Goal: Task Accomplishment & Management: Use online tool/utility

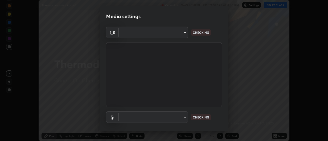
scroll to position [141, 328]
type input "6db99b6eec43879c9c37220b589585cee9a8a2a9ecad64e3b740b2de92d68dc4"
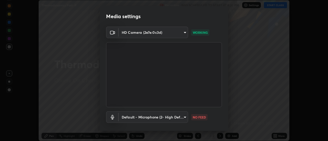
click at [157, 120] on body "Erase all Thermodynamics Part -9 Recording WAS SCHEDULED TO START AT 4:20 PM Se…" at bounding box center [164, 70] width 328 height 141
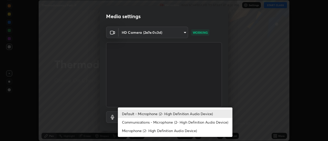
click at [134, 124] on li "Communications - Microphone (2- High Definition Audio Device)" at bounding box center [175, 122] width 115 height 8
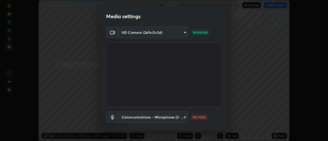
click at [135, 115] on li "Default - Microphone (2- High Definition Audio Device)" at bounding box center [161, 115] width 86 height 5
type input "default"
click at [130, 118] on body "Erase all Thermodynamics Part -9 Recording WAS SCHEDULED TO START AT 4:20 PM Se…" at bounding box center [164, 70] width 328 height 141
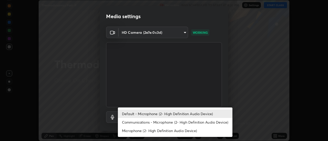
click at [129, 113] on li "Default - Microphone (2- High Definition Audio Device)" at bounding box center [175, 114] width 115 height 8
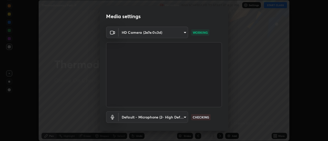
click at [133, 119] on body "Erase all Thermodynamics Part -9 Recording WAS SCHEDULED TO START AT 4:20 PM Se…" at bounding box center [164, 70] width 328 height 141
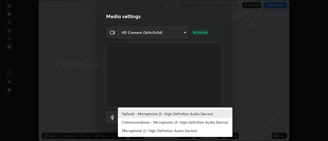
click at [129, 115] on li "Default - Microphone (2- High Definition Audio Device)" at bounding box center [175, 114] width 115 height 8
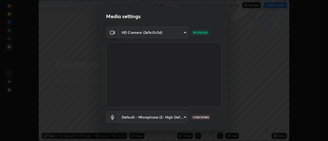
scroll to position [27, 0]
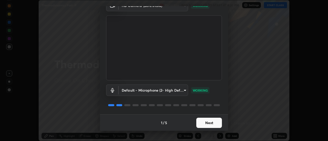
click at [205, 124] on button "Next" at bounding box center [209, 123] width 26 height 10
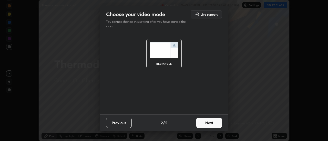
click at [207, 124] on button "Next" at bounding box center [209, 123] width 26 height 10
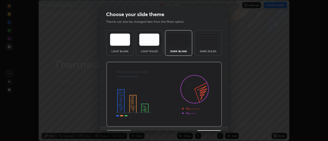
scroll to position [13, 0]
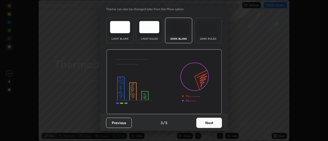
click at [216, 125] on button "Next" at bounding box center [209, 123] width 26 height 10
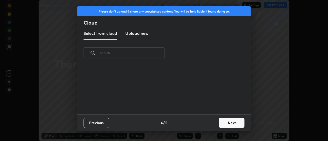
scroll to position [0, 0]
click at [219, 124] on button "Next" at bounding box center [232, 123] width 26 height 10
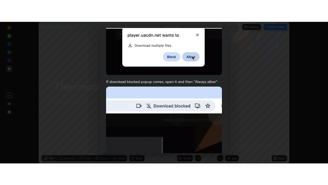
scroll to position [131, 0]
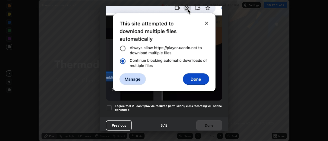
click at [110, 105] on div at bounding box center [109, 108] width 6 height 6
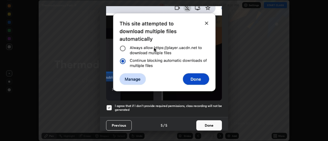
click at [211, 126] on button "Done" at bounding box center [209, 125] width 26 height 10
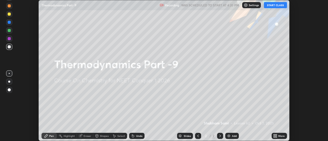
click at [276, 137] on icon at bounding box center [276, 136] width 1 height 1
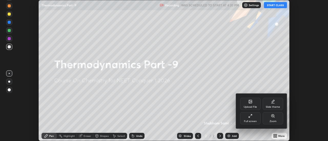
click at [252, 119] on div "Full screen" at bounding box center [250, 118] width 21 height 12
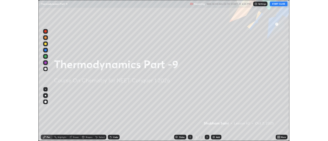
scroll to position [185, 328]
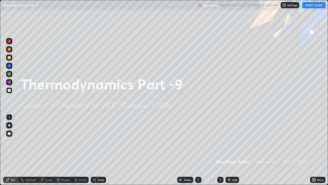
click at [308, 6] on button "START CLASS" at bounding box center [313, 5] width 23 height 6
click at [231, 141] on div "Add" at bounding box center [233, 179] width 14 height 6
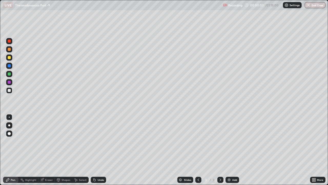
click at [9, 125] on div at bounding box center [9, 125] width 2 height 2
click at [8, 58] on div at bounding box center [9, 57] width 3 height 3
click at [103, 141] on div "Undo" at bounding box center [98, 179] width 15 height 6
click at [102, 141] on div "Undo" at bounding box center [98, 179] width 15 height 6
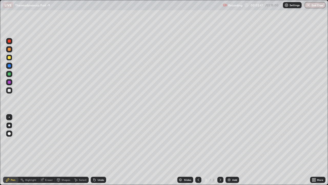
click at [99, 141] on div "Undo" at bounding box center [101, 179] width 6 height 3
click at [98, 141] on div "Undo" at bounding box center [101, 179] width 6 height 3
click at [100, 141] on div "Undo" at bounding box center [98, 179] width 15 height 6
click at [102, 141] on div "Undo" at bounding box center [101, 179] width 6 height 3
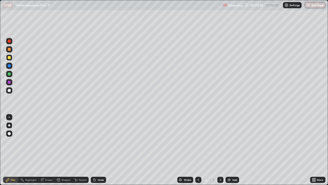
click at [100, 141] on div "Undo" at bounding box center [101, 179] width 6 height 3
click at [102, 141] on div "Undo" at bounding box center [101, 179] width 6 height 3
click at [229, 141] on img at bounding box center [229, 179] width 4 height 4
click at [9, 91] on div at bounding box center [9, 90] width 3 height 3
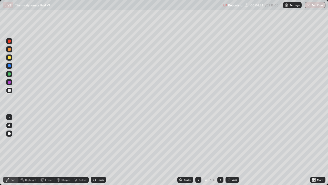
click at [97, 141] on div "Undo" at bounding box center [98, 179] width 15 height 6
click at [101, 141] on div "Undo" at bounding box center [101, 179] width 6 height 3
click at [103, 141] on div "Undo" at bounding box center [98, 179] width 15 height 6
click at [103, 141] on div "Undo" at bounding box center [101, 179] width 6 height 3
click at [101, 141] on div "Undo" at bounding box center [98, 179] width 15 height 6
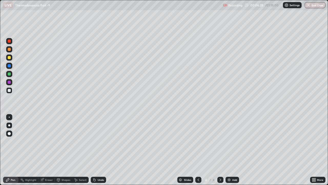
click at [101, 141] on div "Undo" at bounding box center [101, 179] width 6 height 3
click at [103, 141] on div "Undo" at bounding box center [101, 179] width 6 height 3
click at [100, 141] on div "Undo" at bounding box center [101, 179] width 6 height 3
click at [101, 141] on div "Undo" at bounding box center [101, 179] width 6 height 3
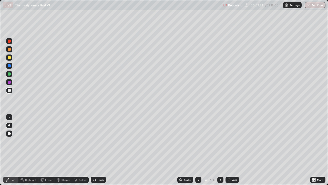
click at [315, 141] on icon at bounding box center [314, 178] width 1 height 1
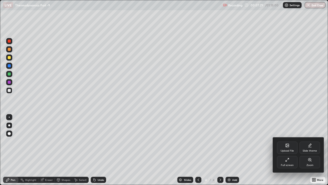
click at [289, 141] on div "Full screen" at bounding box center [287, 162] width 21 height 12
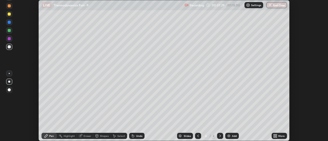
scroll to position [25488, 25301]
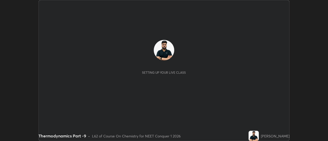
scroll to position [141, 328]
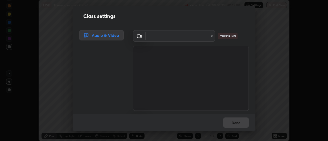
type input "6db99b6eec43879c9c37220b589585cee9a8a2a9ecad64e3b740b2de92d68dc4"
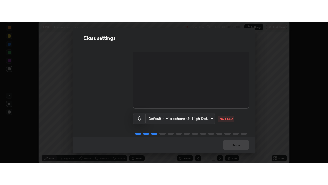
scroll to position [32, 0]
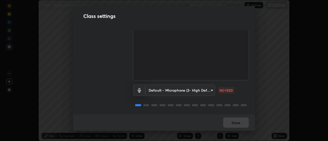
click at [188, 89] on body "Erase all LIVE Thermodynamics Part -9 Recording 00:09:31 / 01:15:00 Settings En…" at bounding box center [164, 70] width 328 height 141
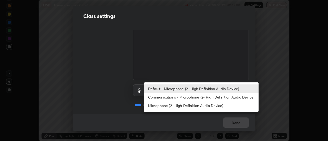
click at [173, 100] on li "Communications - Microphone (2- High Definition Audio Device)" at bounding box center [201, 97] width 115 height 8
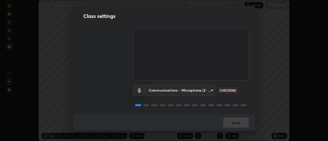
click at [172, 91] on body "Erase all LIVE Thermodynamics Part -9 Recording 00:09:32 / 01:15:00 Settings En…" at bounding box center [164, 70] width 328 height 141
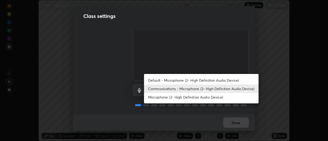
click at [170, 82] on li "Default - Microphone (2- High Definition Audio Device)" at bounding box center [201, 80] width 115 height 8
type input "default"
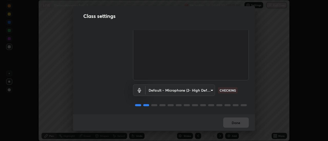
click at [213, 104] on div at bounding box center [191, 105] width 116 height 6
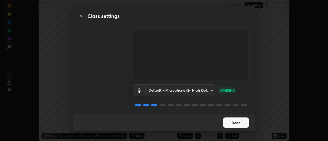
click at [236, 123] on button "Done" at bounding box center [236, 123] width 26 height 10
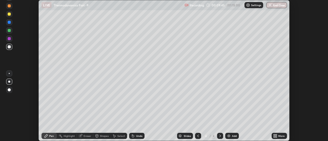
click at [277, 137] on icon at bounding box center [276, 136] width 1 height 1
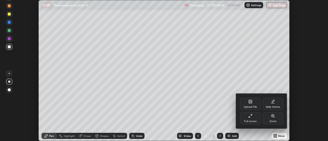
click at [257, 118] on div "Full screen" at bounding box center [250, 118] width 21 height 12
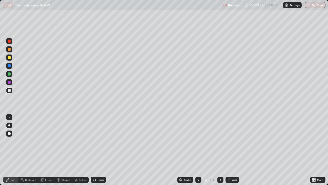
scroll to position [185, 328]
click at [63, 141] on div "Shapes" at bounding box center [66, 179] width 9 height 3
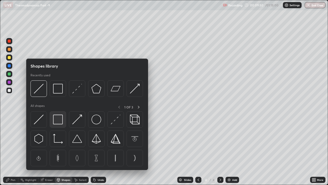
click at [58, 121] on img at bounding box center [58, 119] width 10 height 10
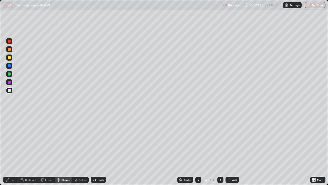
click at [58, 141] on icon at bounding box center [58, 180] width 0 height 2
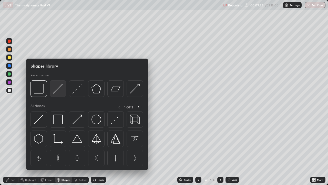
click at [58, 91] on img at bounding box center [58, 89] width 10 height 10
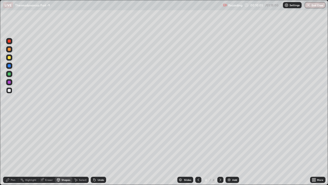
click at [9, 141] on icon at bounding box center [8, 179] width 4 height 4
click at [6, 59] on div at bounding box center [9, 57] width 6 height 6
click at [103, 141] on div "Undo" at bounding box center [98, 179] width 15 height 6
click at [100, 141] on div "Undo" at bounding box center [101, 179] width 6 height 3
click at [99, 141] on div "Undo" at bounding box center [98, 179] width 15 height 6
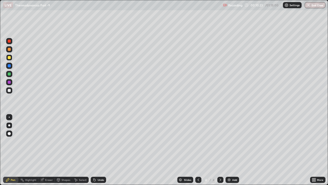
click at [100, 141] on div "Undo" at bounding box center [101, 179] width 6 height 3
click at [101, 141] on div "Undo" at bounding box center [98, 179] width 15 height 6
click at [100, 141] on div "Undo" at bounding box center [98, 179] width 15 height 6
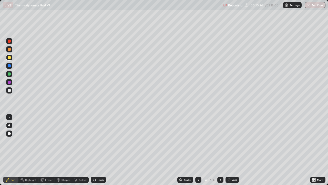
click at [101, 141] on div "Undo" at bounding box center [98, 179] width 15 height 6
click at [102, 141] on div "Undo" at bounding box center [98, 179] width 15 height 6
click at [103, 141] on div "Undo" at bounding box center [98, 179] width 15 height 6
click at [99, 141] on div "Undo" at bounding box center [101, 179] width 6 height 3
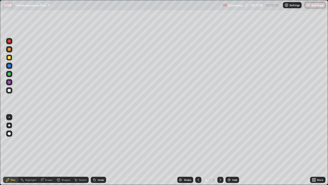
click at [9, 89] on div at bounding box center [9, 90] width 3 height 3
click at [101, 141] on div "Undo" at bounding box center [101, 179] width 6 height 3
click at [233, 141] on div "Add" at bounding box center [234, 179] width 5 height 3
click at [102, 141] on div "Undo" at bounding box center [101, 179] width 6 height 3
click at [101, 141] on div "Undo" at bounding box center [101, 179] width 6 height 3
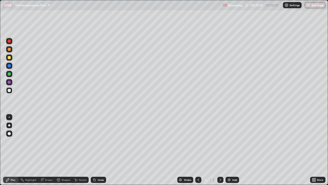
click at [101, 141] on div "Undo" at bounding box center [101, 179] width 6 height 3
click at [67, 141] on div "Shapes" at bounding box center [63, 179] width 17 height 6
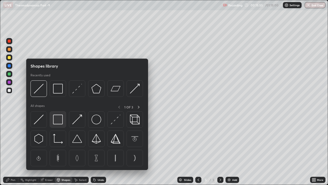
click at [59, 119] on img at bounding box center [58, 119] width 10 height 10
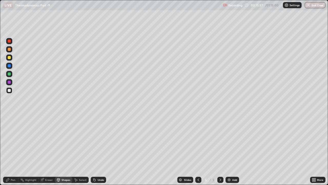
click at [8, 141] on icon at bounding box center [8, 179] width 4 height 4
click at [8, 58] on div at bounding box center [9, 57] width 6 height 6
click at [198, 141] on icon at bounding box center [198, 179] width 4 height 4
click at [220, 141] on icon at bounding box center [220, 179] width 4 height 4
click at [100, 141] on div "Undo" at bounding box center [98, 179] width 15 height 6
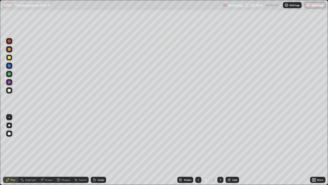
click at [10, 73] on div at bounding box center [9, 73] width 3 height 3
click at [198, 141] on icon at bounding box center [198, 179] width 4 height 4
click at [218, 141] on div at bounding box center [220, 179] width 6 height 6
click at [234, 141] on div "Add" at bounding box center [234, 179] width 5 height 3
click at [9, 57] on div at bounding box center [9, 57] width 3 height 3
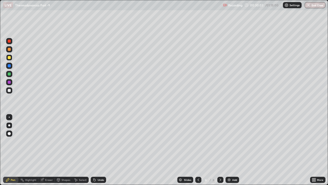
click at [9, 91] on div at bounding box center [9, 90] width 3 height 3
click at [232, 141] on div "Add" at bounding box center [234, 179] width 5 height 3
click at [9, 58] on div at bounding box center [9, 57] width 3 height 3
click at [62, 141] on div "Shapes" at bounding box center [63, 179] width 17 height 6
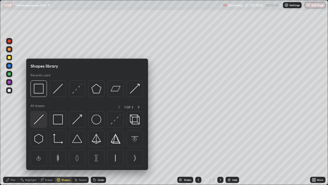
click at [39, 118] on img at bounding box center [39, 119] width 10 height 10
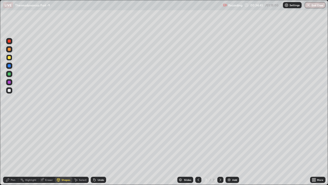
click at [13, 141] on div "Pen" at bounding box center [10, 179] width 15 height 6
click at [8, 93] on div at bounding box center [9, 90] width 6 height 6
click at [105, 141] on div "Undo" at bounding box center [98, 179] width 15 height 6
click at [103, 141] on div "Undo" at bounding box center [98, 179] width 15 height 6
click at [64, 141] on div "Shapes" at bounding box center [66, 179] width 9 height 3
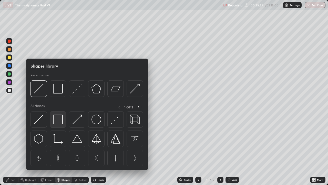
click at [58, 118] on img at bounding box center [58, 119] width 10 height 10
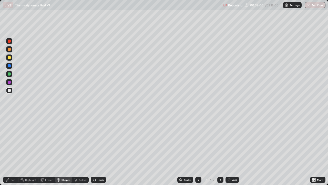
click at [9, 141] on icon at bounding box center [7, 179] width 3 height 3
click at [10, 68] on div at bounding box center [9, 66] width 6 height 6
click at [9, 89] on div at bounding box center [9, 90] width 3 height 3
click at [237, 141] on div "Add" at bounding box center [233, 179] width 14 height 6
click at [10, 57] on div at bounding box center [9, 57] width 3 height 3
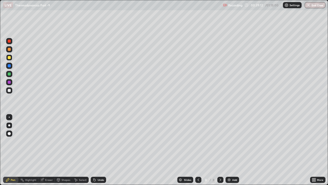
click at [94, 141] on icon at bounding box center [95, 180] width 2 height 2
click at [8, 91] on div at bounding box center [9, 90] width 6 height 6
click at [100, 141] on div "Undo" at bounding box center [98, 179] width 15 height 6
click at [102, 141] on div "Undo" at bounding box center [101, 179] width 6 height 3
click at [103, 141] on div "Undo" at bounding box center [101, 179] width 6 height 3
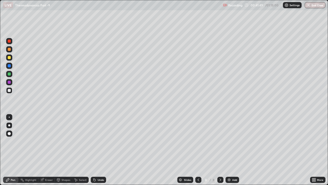
click at [100, 141] on div "Undo" at bounding box center [98, 179] width 15 height 6
click at [100, 141] on div "Undo" at bounding box center [101, 179] width 6 height 3
click at [101, 141] on div "Undo" at bounding box center [101, 179] width 6 height 3
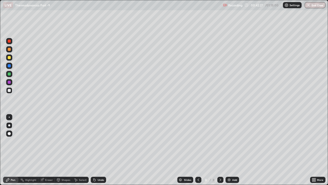
click at [198, 141] on div at bounding box center [198, 179] width 6 height 6
click at [220, 141] on icon at bounding box center [220, 179] width 4 height 4
click at [233, 141] on div "Add" at bounding box center [234, 179] width 5 height 3
click at [9, 59] on div at bounding box center [9, 57] width 3 height 3
click at [62, 141] on div "Shapes" at bounding box center [66, 179] width 9 height 3
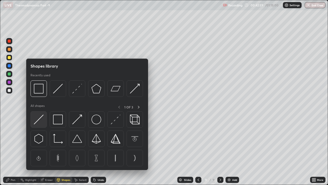
click at [37, 122] on img at bounding box center [39, 119] width 10 height 10
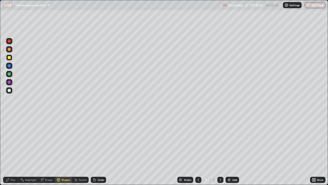
click at [9, 141] on icon at bounding box center [8, 179] width 4 height 4
click at [9, 90] on div at bounding box center [9, 90] width 3 height 3
click at [99, 141] on div "Undo" at bounding box center [101, 179] width 6 height 3
click at [62, 141] on div "Shapes" at bounding box center [66, 179] width 9 height 3
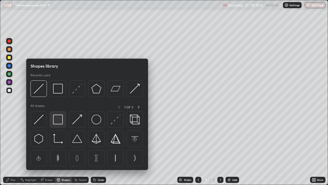
click at [56, 118] on img at bounding box center [58, 119] width 10 height 10
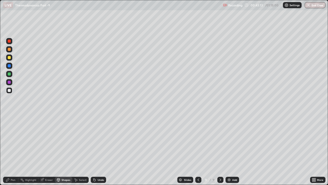
click at [9, 141] on icon at bounding box center [8, 179] width 4 height 4
click at [102, 141] on div "Undo" at bounding box center [101, 179] width 6 height 3
click at [63, 141] on div "Shapes" at bounding box center [66, 179] width 9 height 3
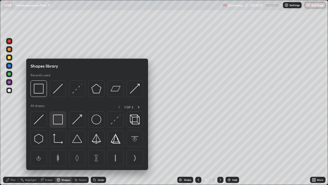
click at [55, 120] on img at bounding box center [58, 119] width 10 height 10
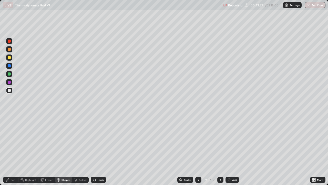
click at [8, 141] on icon at bounding box center [7, 179] width 3 height 3
click at [99, 141] on div "Undo" at bounding box center [101, 179] width 6 height 3
click at [98, 141] on div "Undo" at bounding box center [101, 179] width 6 height 3
click at [99, 141] on div "Undo" at bounding box center [101, 179] width 6 height 3
click at [63, 141] on div "Shapes" at bounding box center [66, 179] width 9 height 3
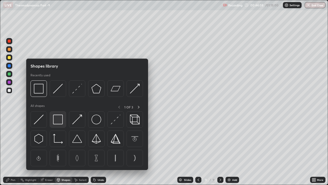
click at [59, 120] on img at bounding box center [58, 119] width 10 height 10
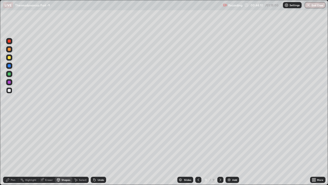
click at [10, 141] on div "Pen" at bounding box center [10, 179] width 15 height 6
click at [11, 58] on div at bounding box center [9, 57] width 3 height 3
click at [65, 141] on div "Shapes" at bounding box center [66, 179] width 9 height 3
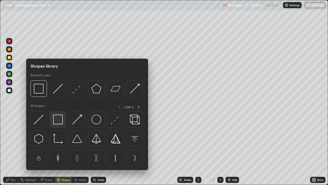
click at [60, 119] on img at bounding box center [58, 119] width 10 height 10
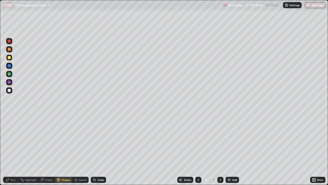
click at [7, 141] on icon at bounding box center [7, 179] width 3 height 3
click at [58, 141] on icon at bounding box center [58, 179] width 3 height 1
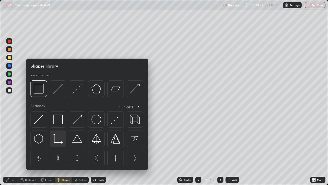
click at [56, 141] on img at bounding box center [58, 139] width 10 height 10
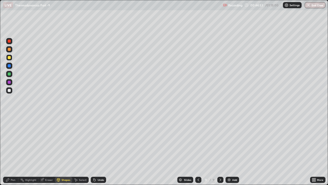
click at [11, 90] on div at bounding box center [9, 90] width 6 height 6
click at [14, 141] on div "Pen" at bounding box center [13, 179] width 5 height 3
click at [59, 141] on icon at bounding box center [58, 179] width 3 height 3
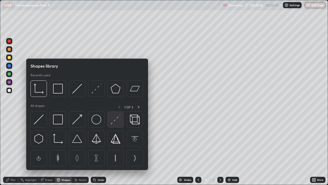
click at [113, 119] on img at bounding box center [116, 119] width 10 height 10
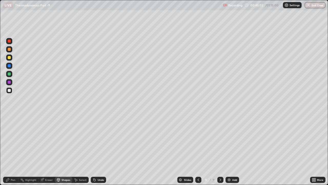
click at [11, 141] on div "Pen" at bounding box center [13, 179] width 5 height 3
click at [11, 74] on div at bounding box center [9, 73] width 3 height 3
click at [96, 141] on div "Undo" at bounding box center [98, 179] width 15 height 6
click at [234, 141] on div "Add" at bounding box center [233, 179] width 14 height 6
click at [9, 58] on div at bounding box center [9, 57] width 3 height 3
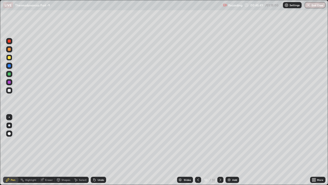
click at [101, 141] on div "Undo" at bounding box center [101, 179] width 6 height 3
click at [64, 141] on div "Shapes" at bounding box center [66, 179] width 9 height 3
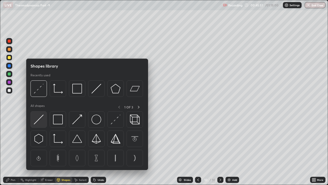
click at [38, 118] on img at bounding box center [39, 119] width 10 height 10
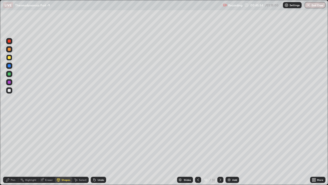
click at [11, 141] on div "Pen" at bounding box center [13, 179] width 5 height 3
click at [9, 90] on div at bounding box center [9, 90] width 3 height 3
click at [9, 57] on div at bounding box center [9, 57] width 3 height 3
click at [11, 49] on div at bounding box center [9, 49] width 3 height 3
click at [63, 141] on div "Shapes" at bounding box center [66, 179] width 9 height 3
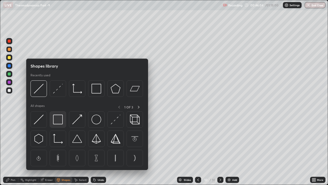
click at [53, 118] on div at bounding box center [58, 119] width 16 height 16
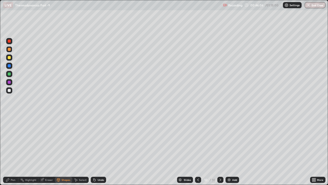
click at [5, 141] on div "Pen" at bounding box center [10, 179] width 15 height 6
click at [66, 141] on div "Shapes" at bounding box center [66, 179] width 9 height 3
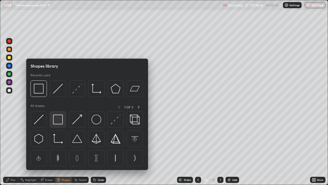
click at [58, 120] on img at bounding box center [58, 119] width 10 height 10
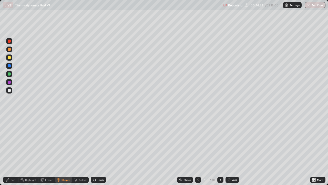
click at [9, 141] on icon at bounding box center [8, 179] width 4 height 4
click at [10, 90] on div at bounding box center [9, 90] width 3 height 3
click at [9, 50] on div at bounding box center [9, 49] width 3 height 3
click at [66, 141] on div "Shapes" at bounding box center [66, 179] width 9 height 3
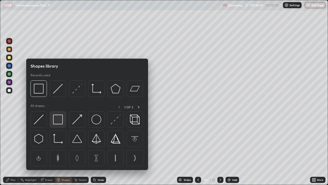
click at [60, 120] on img at bounding box center [58, 119] width 10 height 10
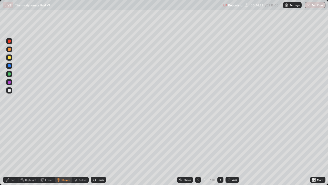
click at [11, 141] on div "Pen" at bounding box center [10, 179] width 15 height 6
click at [8, 90] on div at bounding box center [9, 90] width 3 height 3
click at [45, 141] on div "Eraser" at bounding box center [49, 179] width 8 height 3
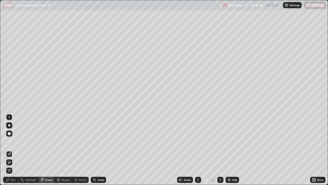
click at [9, 141] on icon at bounding box center [9, 162] width 3 height 3
click at [12, 141] on div "Pen" at bounding box center [13, 179] width 5 height 3
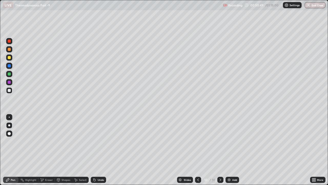
click at [100, 141] on div "Undo" at bounding box center [101, 179] width 6 height 3
click at [99, 141] on div "Undo" at bounding box center [101, 179] width 6 height 3
click at [10, 72] on div at bounding box center [9, 73] width 3 height 3
click at [230, 141] on img at bounding box center [229, 179] width 4 height 4
click at [103, 141] on div "Undo" at bounding box center [98, 179] width 15 height 6
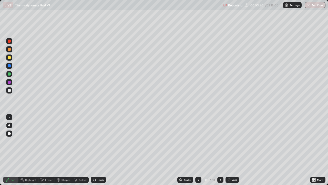
click at [103, 141] on div "Undo" at bounding box center [98, 179] width 15 height 6
click at [99, 141] on div "Undo" at bounding box center [101, 179] width 6 height 3
click at [100, 141] on div "Undo" at bounding box center [101, 179] width 6 height 3
click at [44, 141] on div "Eraser" at bounding box center [46, 179] width 16 height 6
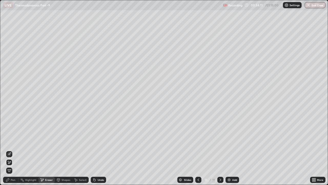
click at [10, 141] on div "Pen" at bounding box center [10, 179] width 15 height 6
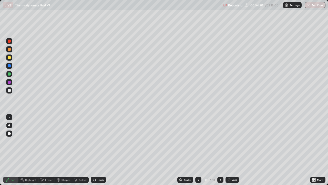
click at [10, 91] on div at bounding box center [9, 90] width 3 height 3
click at [99, 141] on div "Undo" at bounding box center [98, 179] width 15 height 6
click at [101, 141] on div "Undo" at bounding box center [101, 179] width 6 height 3
click at [100, 141] on div "Undo" at bounding box center [101, 179] width 6 height 3
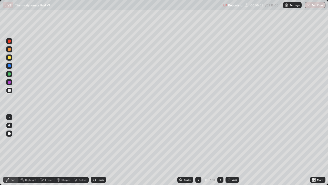
click at [101, 141] on div "Undo" at bounding box center [101, 179] width 6 height 3
click at [102, 141] on div "Undo" at bounding box center [101, 179] width 6 height 3
click at [46, 141] on div "Eraser" at bounding box center [49, 179] width 8 height 3
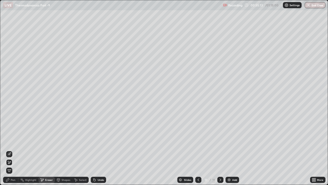
click at [12, 141] on div "Pen" at bounding box center [10, 179] width 15 height 6
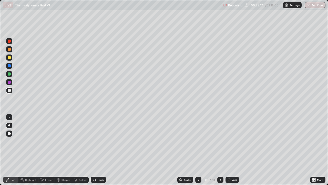
click at [67, 141] on div "Shapes" at bounding box center [66, 179] width 9 height 3
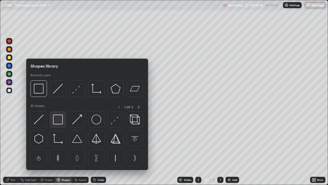
click at [59, 121] on img at bounding box center [58, 119] width 10 height 10
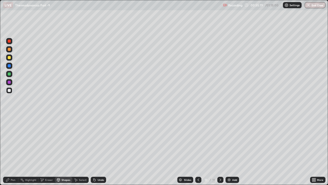
click at [9, 141] on icon at bounding box center [7, 179] width 3 height 3
click at [63, 141] on div "Shapes" at bounding box center [63, 179] width 17 height 6
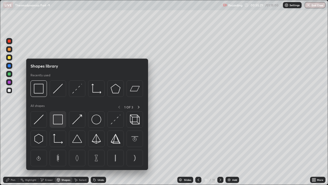
click at [59, 120] on img at bounding box center [58, 119] width 10 height 10
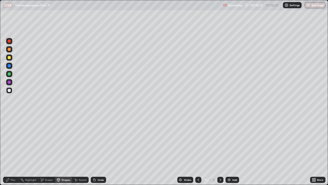
click at [10, 141] on div "Pen" at bounding box center [10, 179] width 15 height 6
click at [47, 141] on div "Eraser" at bounding box center [49, 179] width 8 height 3
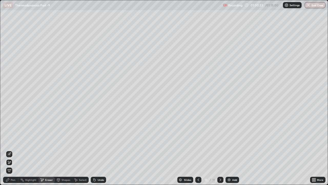
click at [233, 141] on div "Add" at bounding box center [234, 179] width 5 height 3
click at [11, 141] on div "Pen" at bounding box center [10, 179] width 15 height 6
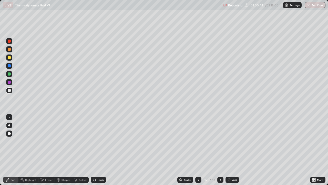
click at [8, 58] on div at bounding box center [9, 57] width 3 height 3
click at [100, 141] on div "Undo" at bounding box center [101, 179] width 6 height 3
click at [65, 141] on div "Shapes" at bounding box center [63, 179] width 17 height 6
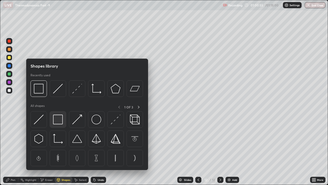
click at [56, 123] on img at bounding box center [58, 119] width 10 height 10
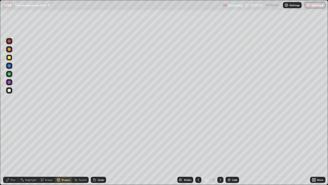
click at [9, 89] on div at bounding box center [9, 90] width 3 height 3
click at [101, 141] on div "Undo" at bounding box center [101, 179] width 6 height 3
click at [12, 141] on div "Pen" at bounding box center [10, 179] width 15 height 6
click at [102, 141] on div "Undo" at bounding box center [101, 179] width 6 height 3
click at [100, 141] on div "Undo" at bounding box center [101, 179] width 6 height 3
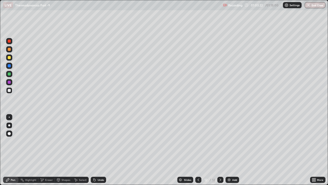
click at [232, 141] on div "Add" at bounding box center [233, 179] width 14 height 6
click at [9, 49] on div at bounding box center [9, 49] width 3 height 3
click at [7, 85] on div at bounding box center [9, 82] width 6 height 6
click at [11, 93] on div at bounding box center [9, 90] width 6 height 6
click at [63, 141] on div "Shapes" at bounding box center [66, 179] width 9 height 3
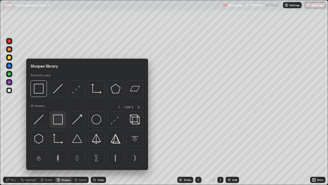
click at [56, 120] on img at bounding box center [58, 119] width 10 height 10
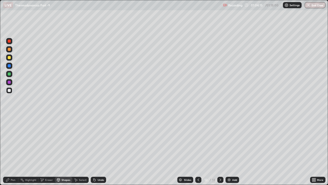
click at [12, 141] on div "Pen" at bounding box center [13, 179] width 5 height 3
click at [12, 65] on div at bounding box center [9, 66] width 6 height 6
click at [9, 57] on div at bounding box center [9, 57] width 3 height 3
click at [232, 141] on div "Add" at bounding box center [233, 179] width 14 height 6
click at [8, 90] on div at bounding box center [9, 90] width 3 height 3
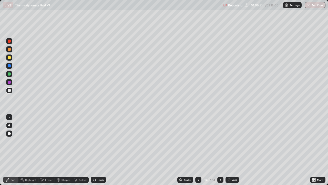
click at [98, 141] on div "Undo" at bounding box center [101, 179] width 6 height 3
click at [99, 141] on div "Undo" at bounding box center [101, 179] width 6 height 3
click at [9, 65] on div at bounding box center [9, 65] width 3 height 3
click at [9, 57] on div at bounding box center [9, 57] width 3 height 3
click at [9, 73] on div at bounding box center [9, 73] width 3 height 3
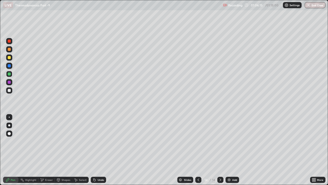
click at [61, 141] on div "Shapes" at bounding box center [63, 179] width 17 height 6
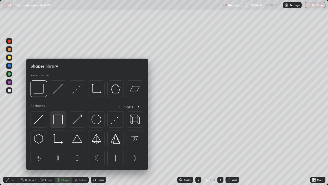
click at [61, 120] on img at bounding box center [58, 119] width 10 height 10
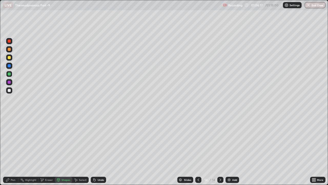
click at [65, 141] on div "Shapes" at bounding box center [66, 179] width 9 height 3
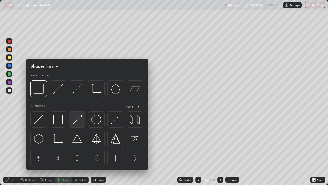
click at [74, 119] on img at bounding box center [77, 119] width 10 height 10
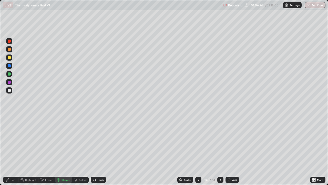
click at [9, 89] on div at bounding box center [9, 90] width 3 height 3
click at [98, 141] on div "Undo" at bounding box center [101, 179] width 6 height 3
click at [100, 141] on div "Undo" at bounding box center [98, 179] width 15 height 6
click at [9, 141] on icon at bounding box center [8, 179] width 4 height 4
click at [100, 141] on div "Undo" at bounding box center [101, 179] width 6 height 3
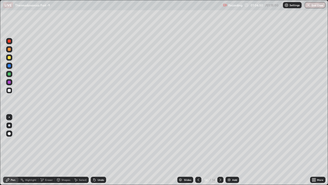
click at [97, 141] on div "Undo" at bounding box center [98, 179] width 15 height 6
click at [99, 141] on div "Undo" at bounding box center [101, 179] width 6 height 3
click at [100, 141] on div "Undo" at bounding box center [101, 179] width 6 height 3
click at [98, 141] on div "Undo" at bounding box center [101, 179] width 6 height 3
click at [99, 141] on div "Undo" at bounding box center [101, 179] width 6 height 3
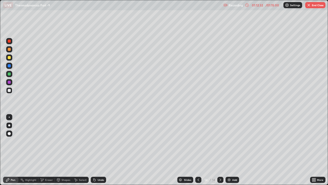
click at [234, 141] on div "Add" at bounding box center [233, 179] width 14 height 6
click at [9, 58] on div at bounding box center [9, 57] width 3 height 3
click at [64, 141] on div "Shapes" at bounding box center [66, 179] width 9 height 3
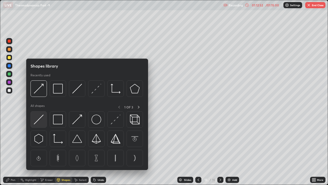
click at [39, 121] on img at bounding box center [39, 119] width 10 height 10
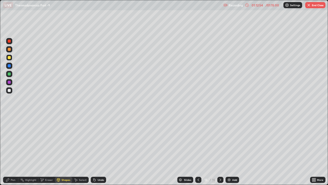
click at [12, 141] on div "Pen" at bounding box center [10, 179] width 15 height 6
click at [9, 89] on div at bounding box center [9, 90] width 3 height 3
click at [67, 141] on div "Shapes" at bounding box center [63, 179] width 17 height 6
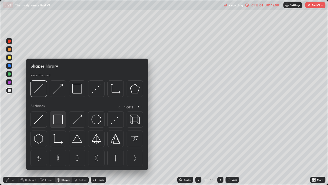
click at [56, 119] on img at bounding box center [58, 119] width 10 height 10
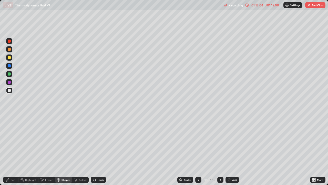
click at [11, 141] on div "Pen" at bounding box center [10, 179] width 15 height 6
click at [101, 141] on div "Undo" at bounding box center [98, 179] width 15 height 6
click at [270, 5] on div "/ 01:15:00" at bounding box center [272, 5] width 16 height 3
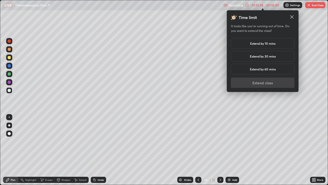
click at [280, 56] on div "Extend by 30 mins" at bounding box center [263, 56] width 64 height 11
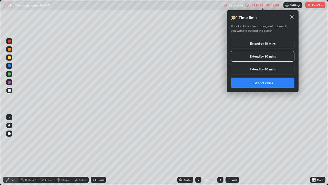
click at [267, 82] on button "Extend class" at bounding box center [263, 82] width 64 height 10
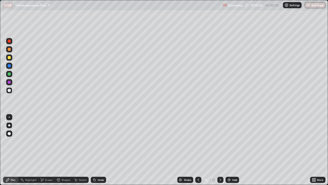
click at [97, 141] on div "Undo" at bounding box center [98, 179] width 15 height 6
click at [94, 141] on icon at bounding box center [95, 180] width 2 height 2
click at [99, 141] on div "Undo" at bounding box center [101, 179] width 6 height 3
click at [98, 141] on div "Undo" at bounding box center [98, 179] width 15 height 6
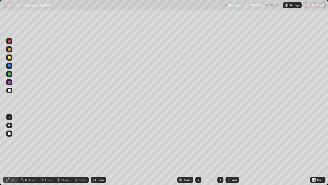
click at [99, 141] on div "Undo" at bounding box center [98, 179] width 15 height 6
click at [98, 141] on div "Undo" at bounding box center [98, 179] width 15 height 6
click at [100, 141] on div "Undo" at bounding box center [101, 179] width 6 height 3
click at [99, 141] on div "Undo" at bounding box center [101, 179] width 6 height 3
click at [98, 141] on div "Undo" at bounding box center [101, 179] width 6 height 3
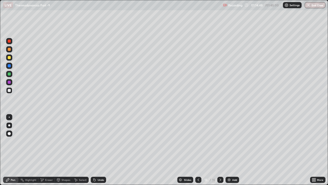
click at [101, 141] on div "Undo" at bounding box center [101, 179] width 6 height 3
click at [104, 141] on div "Undo" at bounding box center [98, 179] width 15 height 6
click at [46, 141] on div "Eraser" at bounding box center [49, 179] width 8 height 3
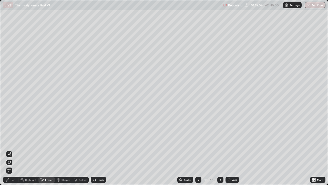
click at [10, 141] on div "Pen" at bounding box center [10, 179] width 15 height 6
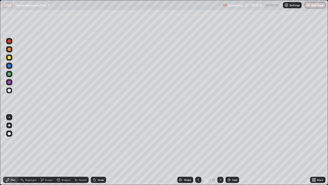
click at [100, 141] on div "Undo" at bounding box center [101, 179] width 6 height 3
click at [101, 141] on div "Undo" at bounding box center [101, 179] width 6 height 3
click at [100, 141] on div "Undo" at bounding box center [98, 179] width 15 height 6
click at [63, 141] on div "Shapes" at bounding box center [66, 179] width 9 height 3
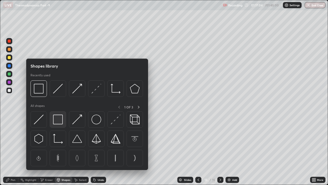
click at [60, 119] on img at bounding box center [58, 119] width 10 height 10
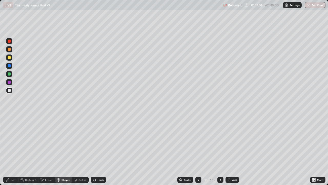
click at [13, 141] on div "Pen" at bounding box center [13, 179] width 5 height 3
click at [9, 59] on div at bounding box center [9, 57] width 3 height 3
click at [96, 141] on div "Undo" at bounding box center [98, 179] width 15 height 6
click at [97, 141] on div "Undo" at bounding box center [98, 179] width 15 height 6
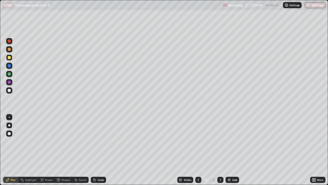
click at [99, 141] on div "Undo" at bounding box center [98, 179] width 15 height 6
click at [101, 141] on div "Undo" at bounding box center [98, 179] width 15 height 6
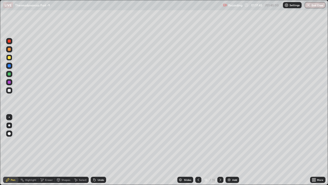
click at [100, 141] on div "Undo" at bounding box center [101, 179] width 6 height 3
click at [98, 141] on div "Undo" at bounding box center [101, 179] width 6 height 3
click at [232, 141] on div "Add" at bounding box center [234, 179] width 5 height 3
click at [63, 141] on div "Shapes" at bounding box center [66, 179] width 9 height 3
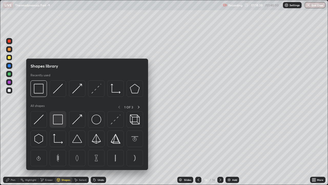
click at [59, 123] on img at bounding box center [58, 119] width 10 height 10
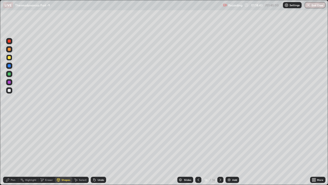
click at [8, 141] on div "Pen" at bounding box center [10, 179] width 15 height 6
click at [198, 141] on icon at bounding box center [198, 179] width 4 height 4
click at [220, 141] on icon at bounding box center [221, 179] width 2 height 3
click at [99, 141] on div "Undo" at bounding box center [98, 179] width 15 height 6
click at [8, 91] on div at bounding box center [9, 90] width 3 height 3
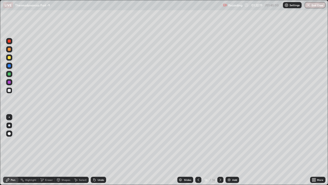
click at [8, 80] on div at bounding box center [9, 81] width 3 height 3
click at [98, 141] on div "Undo" at bounding box center [97, 179] width 17 height 10
click at [62, 141] on div "Shapes" at bounding box center [63, 179] width 17 height 6
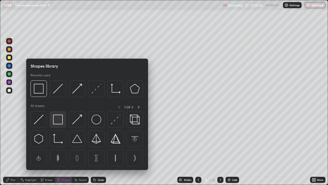
click at [61, 117] on img at bounding box center [58, 119] width 10 height 10
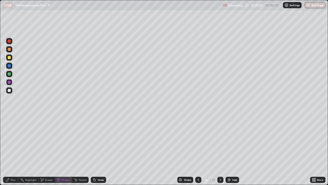
click at [10, 141] on div "Pen" at bounding box center [10, 179] width 15 height 6
click at [63, 141] on div "Shapes" at bounding box center [63, 179] width 17 height 6
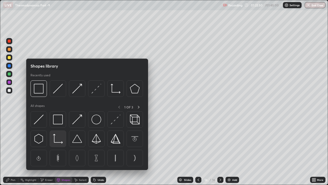
click at [60, 138] on img at bounding box center [58, 139] width 10 height 10
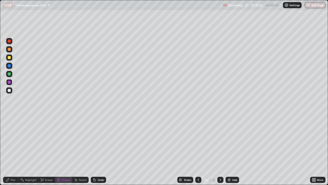
click at [10, 89] on div at bounding box center [9, 90] width 3 height 3
click at [9, 141] on icon at bounding box center [8, 179] width 4 height 4
click at [104, 141] on div "Undo" at bounding box center [98, 179] width 15 height 6
click at [103, 141] on div "Undo" at bounding box center [98, 179] width 15 height 6
click at [232, 141] on div "Add" at bounding box center [234, 179] width 5 height 3
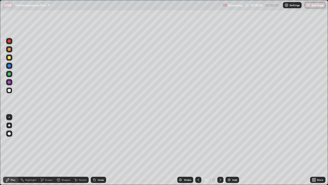
click at [9, 50] on div at bounding box center [9, 49] width 3 height 3
click at [100, 141] on div "Undo" at bounding box center [101, 179] width 6 height 3
click at [99, 141] on div "Undo" at bounding box center [101, 179] width 6 height 3
click at [62, 141] on div "Shapes" at bounding box center [66, 179] width 9 height 3
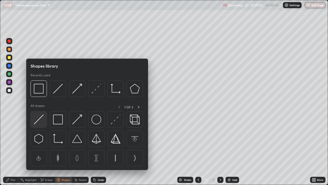
click at [39, 121] on img at bounding box center [39, 119] width 10 height 10
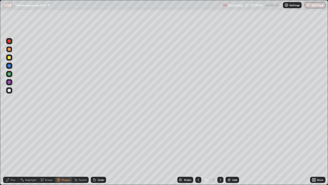
click at [11, 141] on div "Pen" at bounding box center [10, 179] width 15 height 6
click at [9, 92] on div at bounding box center [9, 90] width 6 height 6
click at [62, 141] on div "Shapes" at bounding box center [66, 179] width 9 height 3
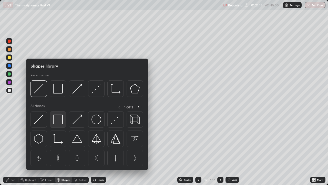
click at [57, 120] on img at bounding box center [58, 119] width 10 height 10
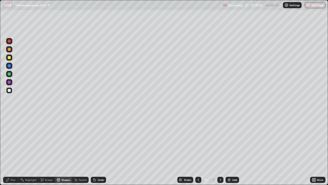
click at [11, 141] on div "Pen" at bounding box center [10, 179] width 15 height 6
click at [198, 141] on icon at bounding box center [198, 179] width 4 height 4
click at [220, 141] on icon at bounding box center [220, 179] width 4 height 4
click at [62, 141] on div "Shapes" at bounding box center [66, 179] width 9 height 3
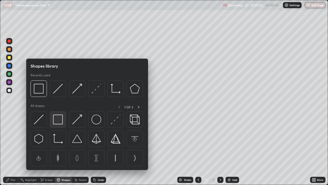
click at [57, 119] on img at bounding box center [58, 119] width 10 height 10
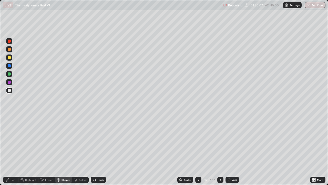
click at [11, 141] on div "Pen" at bounding box center [13, 179] width 5 height 3
click at [102, 141] on div "Undo" at bounding box center [101, 179] width 6 height 3
click at [99, 141] on div "Undo" at bounding box center [101, 179] width 6 height 3
click at [67, 141] on div "Shapes" at bounding box center [66, 179] width 9 height 3
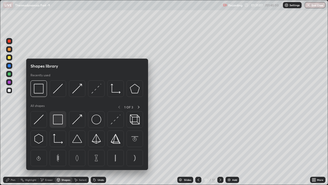
click at [62, 119] on img at bounding box center [58, 119] width 10 height 10
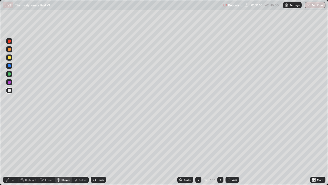
click at [11, 141] on div "Pen" at bounding box center [13, 179] width 5 height 3
click at [318, 5] on button "End Class" at bounding box center [315, 5] width 21 height 6
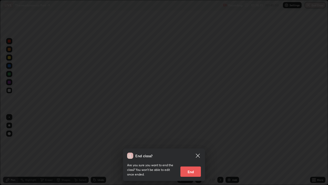
click at [195, 141] on button "End" at bounding box center [190, 171] width 21 height 10
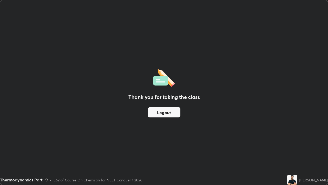
click at [168, 108] on button "Logout" at bounding box center [164, 112] width 33 height 10
